Goal: Find specific page/section: Find specific page/section

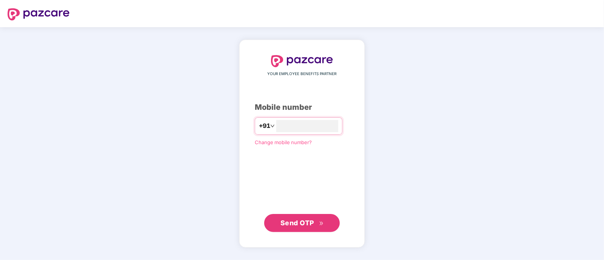
type input "**********"
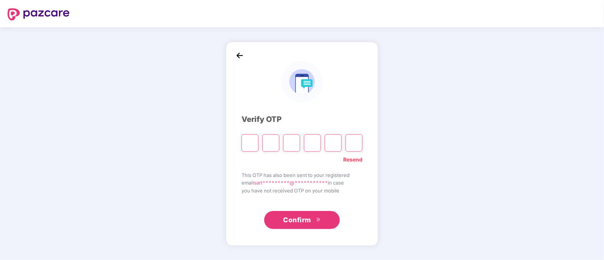
type input "*"
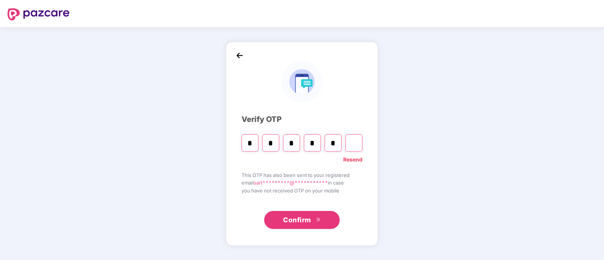
type input "*"
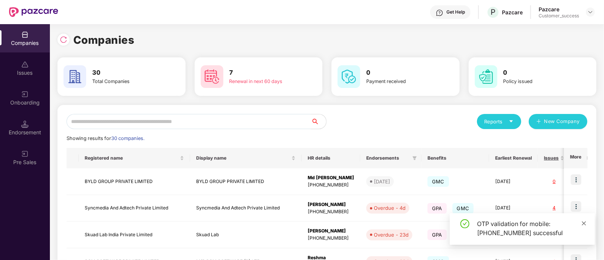
click at [582, 224] on icon "close" at bounding box center [583, 223] width 5 height 5
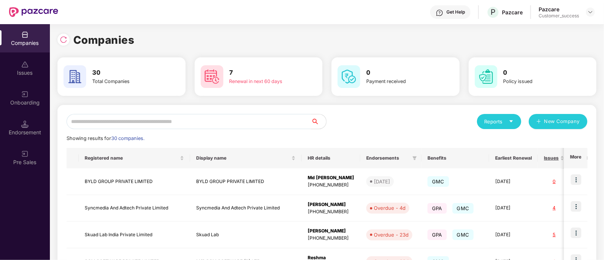
click at [236, 122] on input "text" at bounding box center [188, 121] width 244 height 15
click at [196, 120] on input "text" at bounding box center [188, 121] width 244 height 15
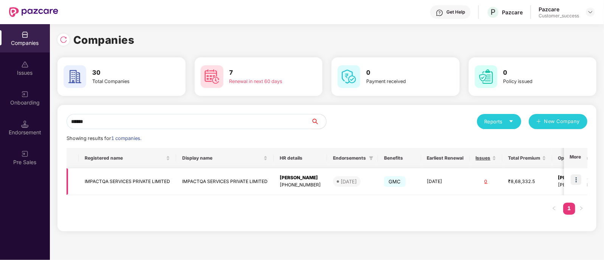
type input "******"
drag, startPoint x: 85, startPoint y: 182, endPoint x: 170, endPoint y: 181, distance: 85.0
click at [170, 181] on td "IMPACTQA SERVICES PRIVATE LIMITED" at bounding box center [127, 181] width 97 height 27
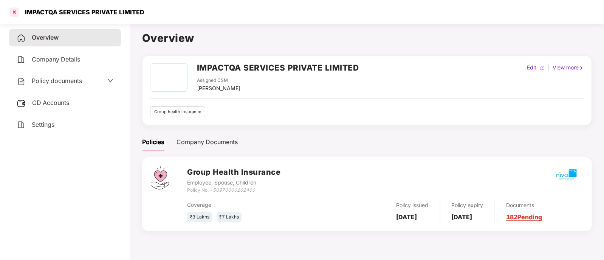
click at [14, 11] on div at bounding box center [14, 12] width 12 height 12
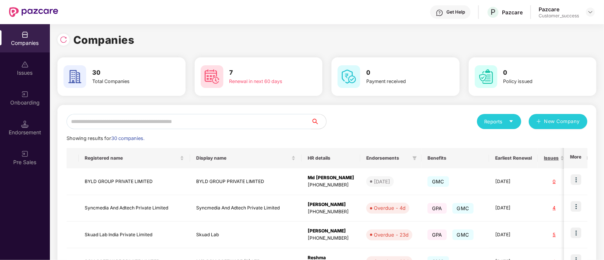
click at [268, 122] on input "text" at bounding box center [188, 121] width 244 height 15
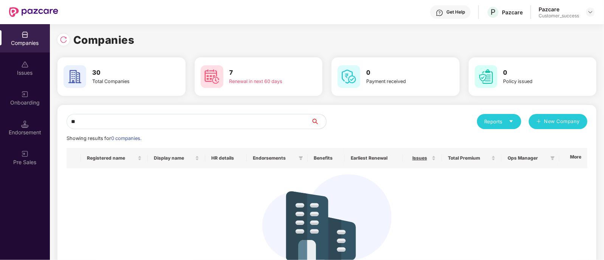
type input "*"
